Goal: Transaction & Acquisition: Purchase product/service

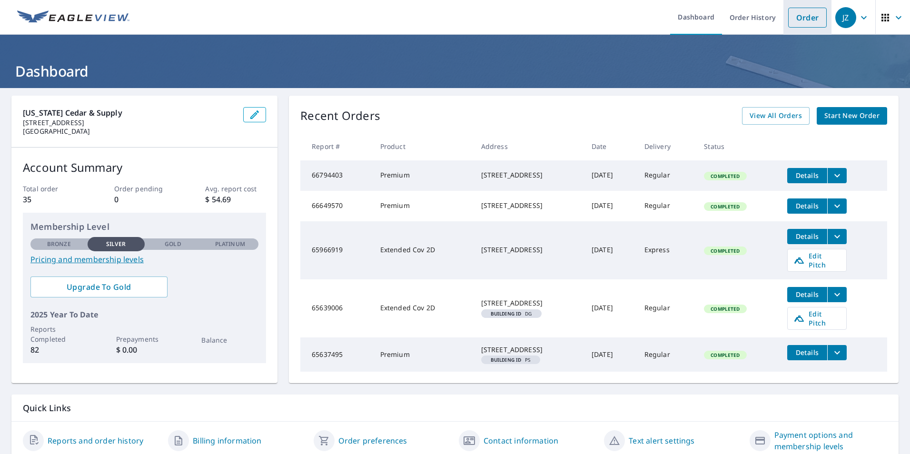
click at [791, 20] on link "Order" at bounding box center [807, 18] width 39 height 20
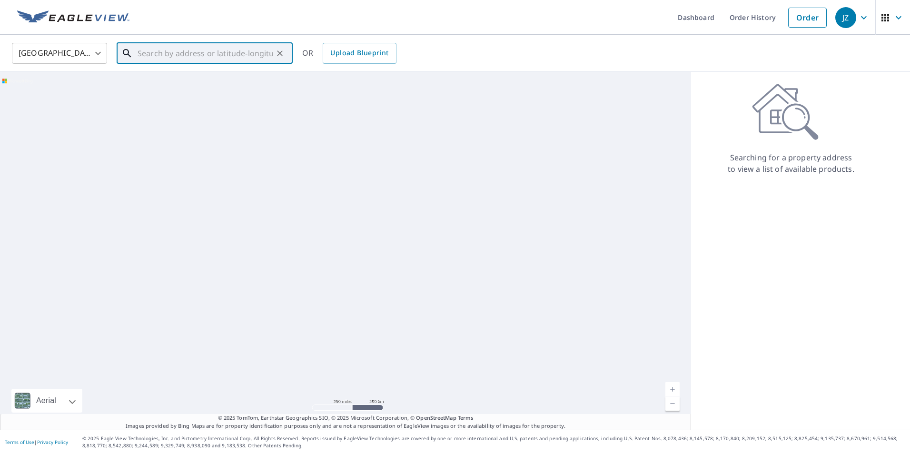
click at [211, 59] on input "text" at bounding box center [205, 53] width 136 height 27
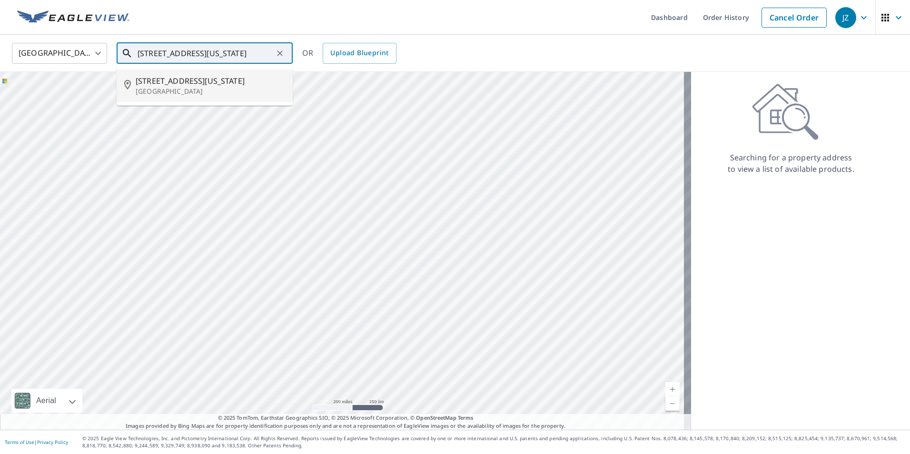
click at [222, 86] on span "[STREET_ADDRESS][US_STATE]" at bounding box center [210, 80] width 149 height 11
type input "[STREET_ADDRESS][US_STATE]"
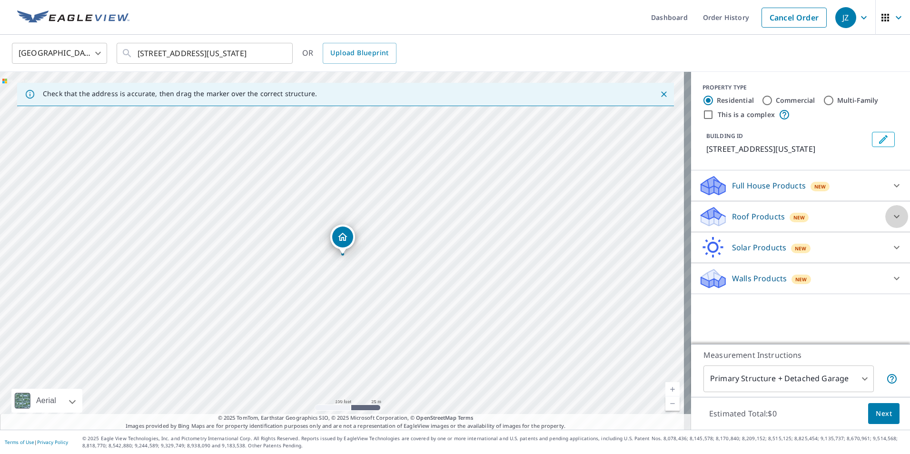
click at [891, 222] on icon at bounding box center [896, 216] width 11 height 11
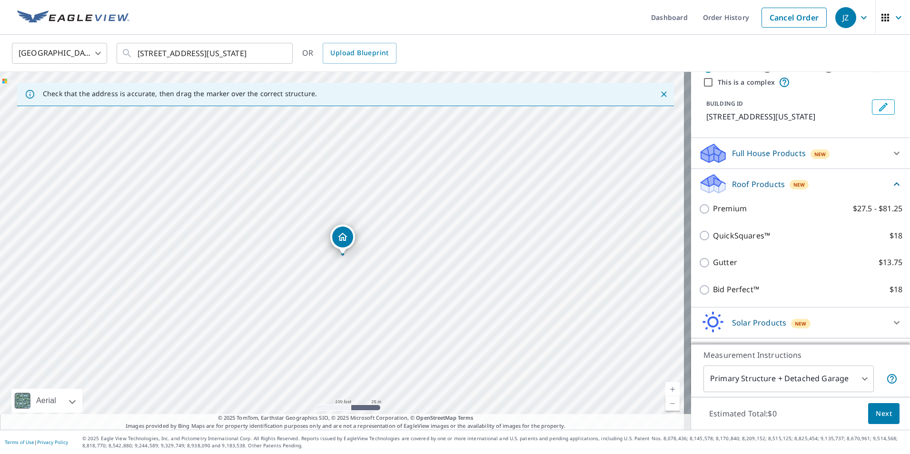
scroll to position [48, 0]
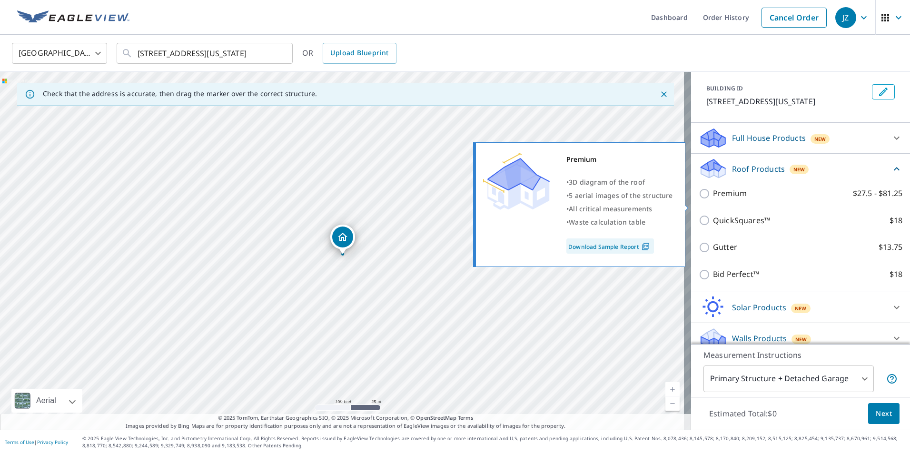
click at [713, 199] on p "Premium" at bounding box center [730, 193] width 34 height 12
click at [711, 199] on input "Premium $27.5 - $81.25" at bounding box center [705, 193] width 14 height 11
checkbox input "true"
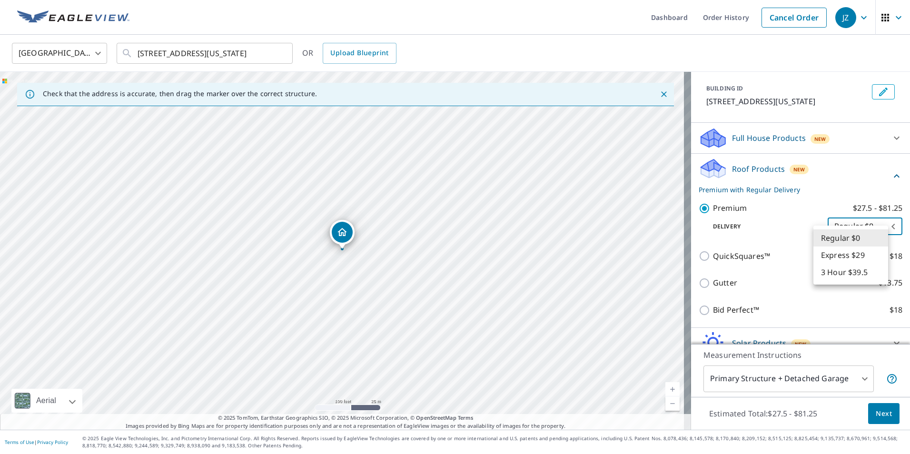
click at [865, 239] on body "JZ JZ Dashboard Order History Cancel Order JZ [GEOGRAPHIC_DATA] [GEOGRAPHIC_DAT…" at bounding box center [455, 227] width 910 height 454
click at [865, 239] on li "Regular $0" at bounding box center [850, 237] width 75 height 17
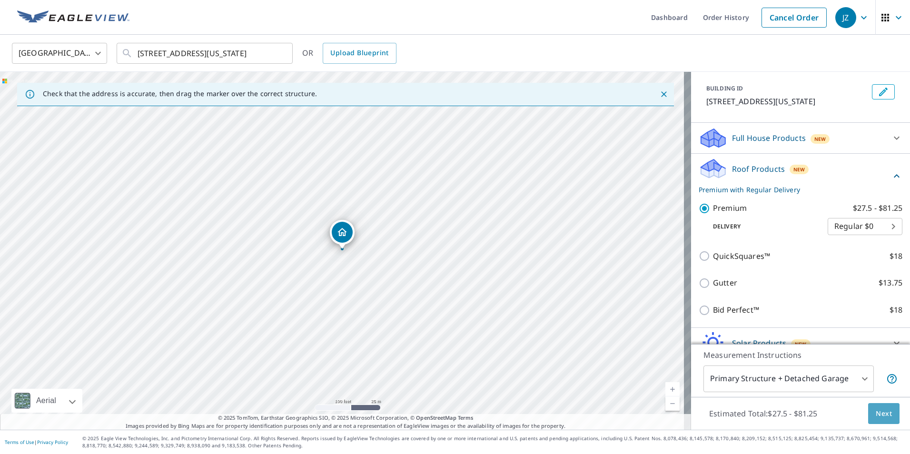
click at [875, 410] on span "Next" at bounding box center [883, 414] width 16 height 12
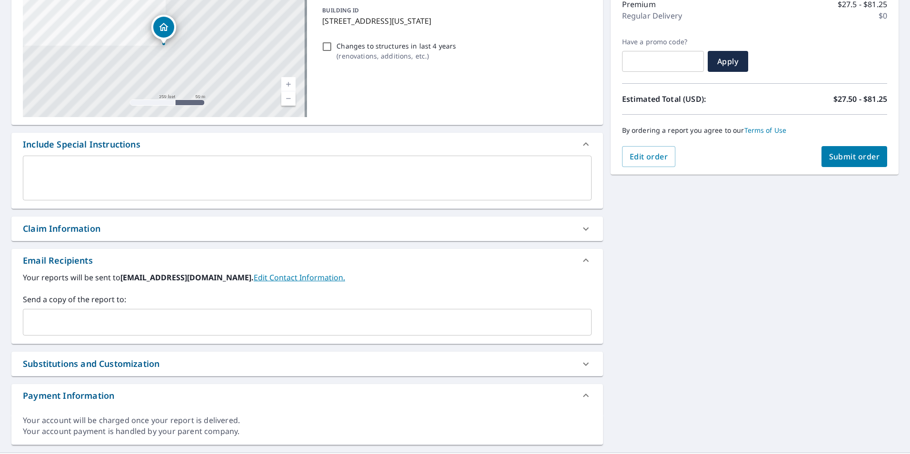
scroll to position [143, 0]
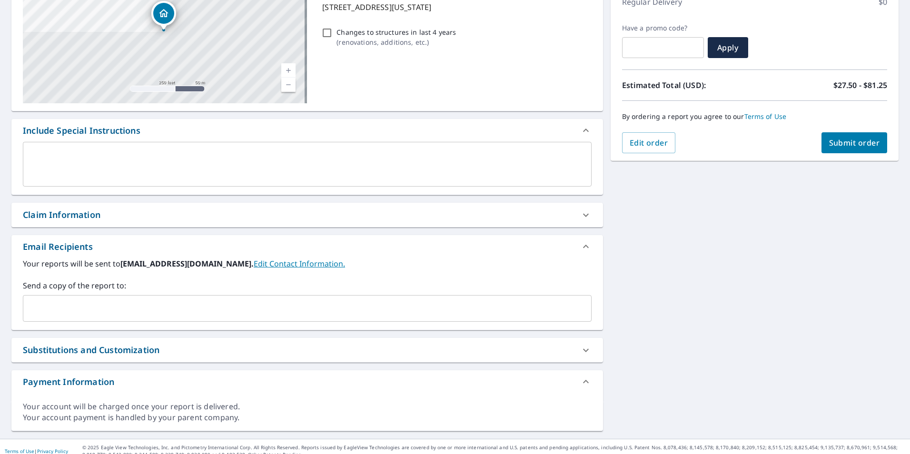
click at [117, 306] on input "text" at bounding box center [300, 308] width 546 height 18
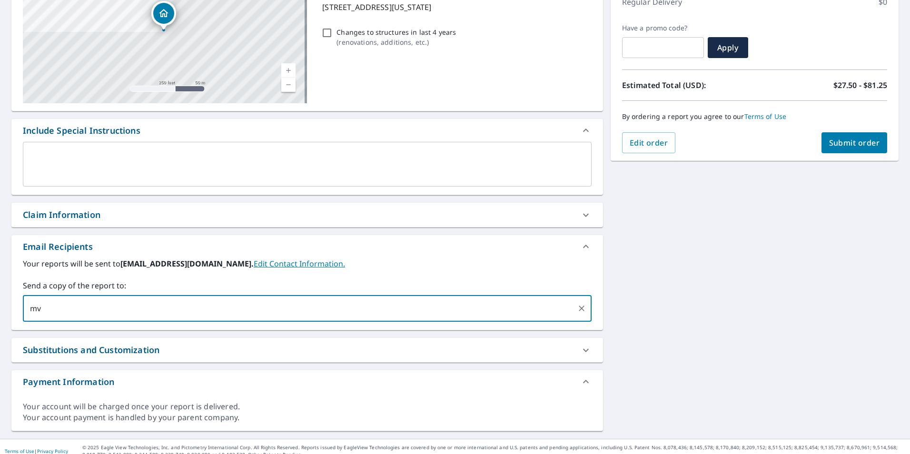
type input "mv"
click at [90, 309] on input "text" at bounding box center [300, 308] width 546 height 18
paste input "[EMAIL_ADDRESS][DOMAIN_NAME]"
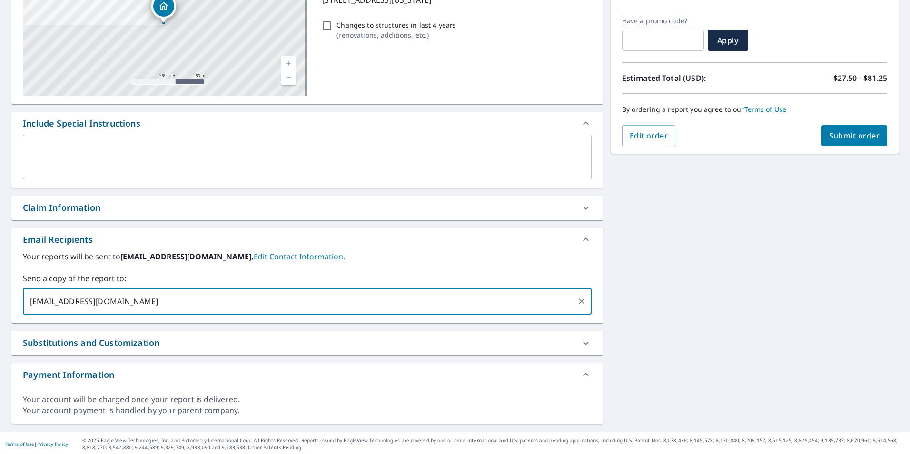
scroll to position [152, 0]
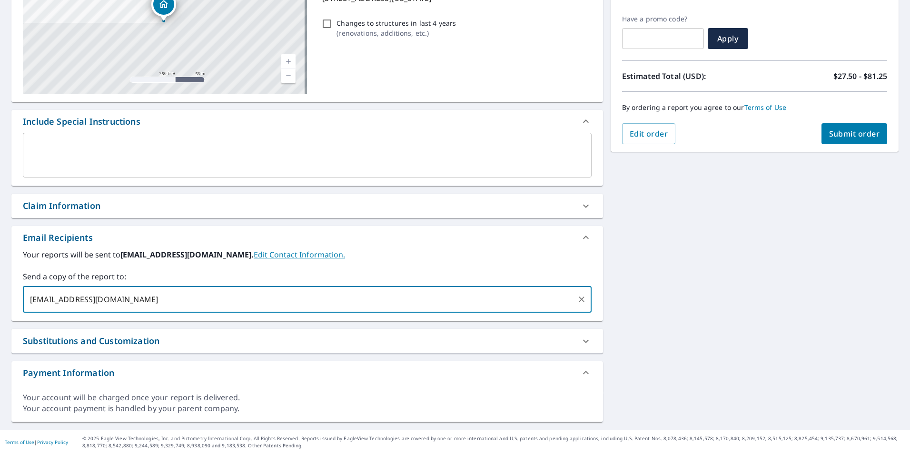
type input "[EMAIL_ADDRESS][DOMAIN_NAME]"
click at [158, 334] on div "Substitutions and Customization" at bounding box center [306, 341] width 591 height 24
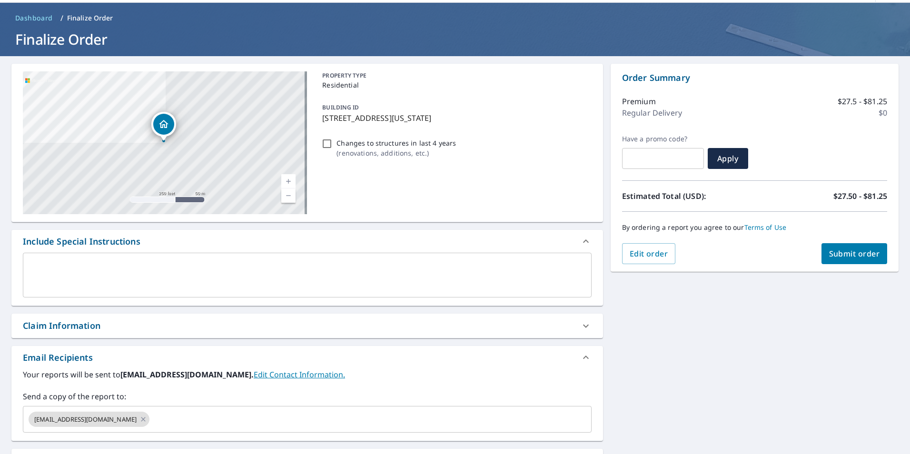
scroll to position [48, 0]
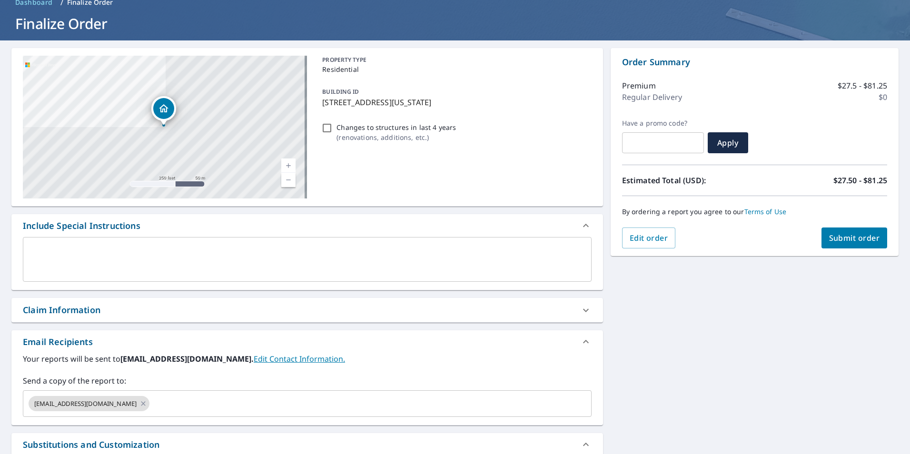
click at [158, 321] on div "Claim Information" at bounding box center [306, 310] width 591 height 24
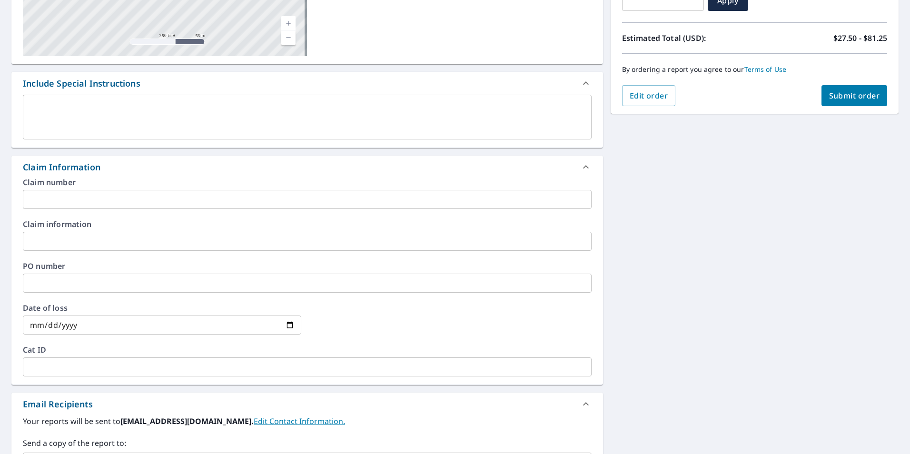
scroll to position [190, 0]
click at [166, 284] on input "text" at bounding box center [307, 282] width 568 height 19
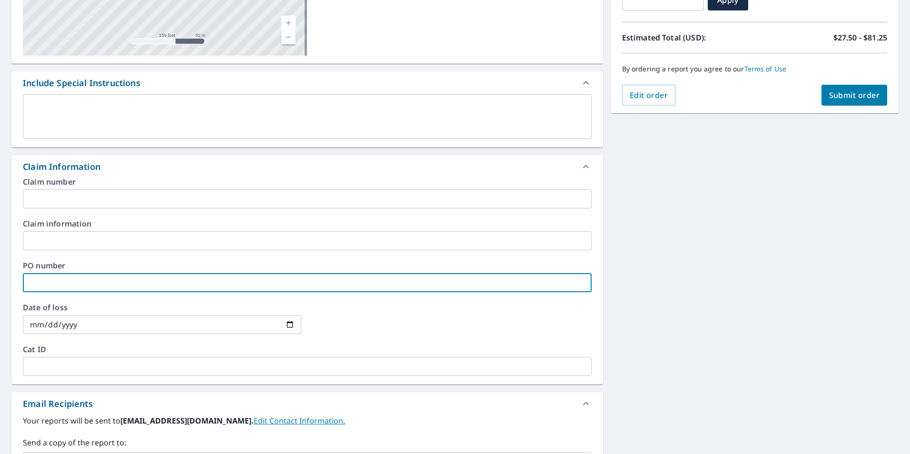
click at [79, 284] on input "text" at bounding box center [307, 282] width 568 height 19
paste input "44264"
type input "44264"
click at [845, 102] on button "Submit order" at bounding box center [854, 95] width 66 height 21
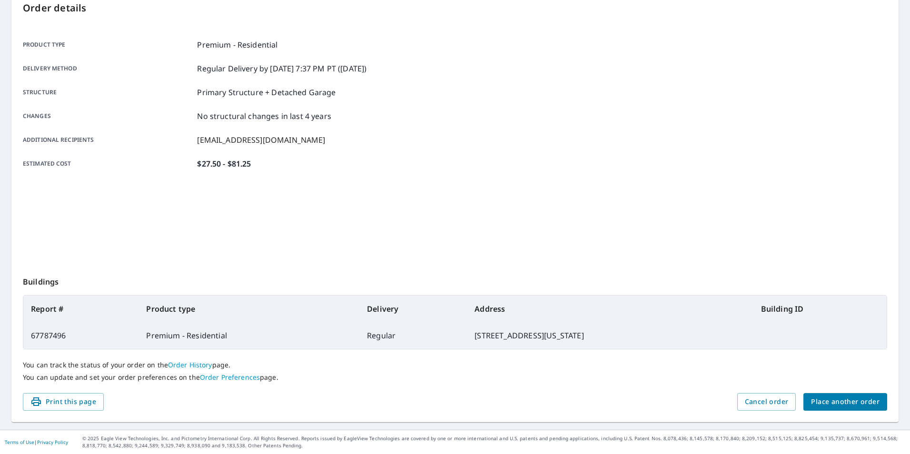
scroll to position [106, 0]
